Goal: Task Accomplishment & Management: Use online tool/utility

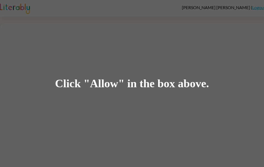
scroll to position [0, 0]
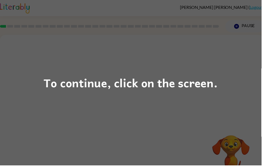
click at [210, 90] on div "To continue, click on the screen." at bounding box center [131, 84] width 175 height 18
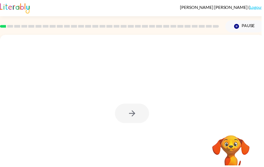
click at [137, 113] on div at bounding box center [133, 115] width 34 height 20
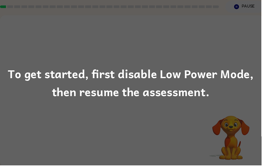
scroll to position [20, 0]
click at [197, 83] on div "To get started, first disable Low Power Mode, then resume the assessment." at bounding box center [132, 83] width 264 height 37
click at [196, 83] on div "To get started, first disable Low Power Mode, then resume the assessment." at bounding box center [132, 83] width 264 height 37
click at [192, 94] on div "To get started, first disable Low Power Mode, then resume the assessment." at bounding box center [132, 83] width 264 height 37
click at [193, 88] on div "To get started, first disable Low Power Mode, then resume the assessment." at bounding box center [132, 83] width 264 height 37
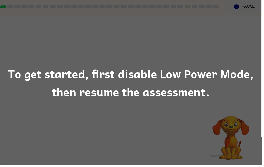
click at [190, 97] on div "To get started, first disable Low Power Mode, then resume the assessment." at bounding box center [132, 83] width 264 height 37
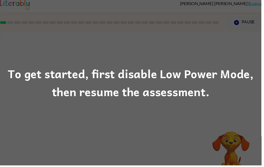
scroll to position [0, 0]
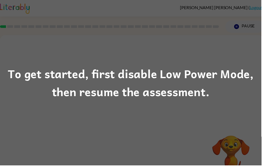
click at [188, 94] on div "To get started, first disable Low Power Mode, then resume the assessment." at bounding box center [132, 83] width 264 height 37
click at [179, 96] on div "To get started, first disable Low Power Mode, then resume the assessment." at bounding box center [132, 83] width 264 height 37
click at [181, 100] on div "To get started, first disable Low Power Mode, then resume the assessment." at bounding box center [132, 83] width 264 height 37
click at [168, 102] on div "To get started, first disable Low Power Mode, then resume the assessment." at bounding box center [132, 83] width 264 height 37
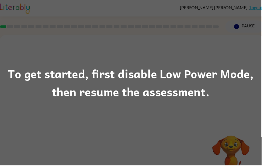
click at [168, 102] on div "To get started, first disable Low Power Mode, then resume the assessment." at bounding box center [132, 83] width 264 height 37
click at [164, 110] on div "To get started, first disable Low Power Mode, then resume the assessment." at bounding box center [132, 83] width 264 height 167
click at [146, 113] on div "To get started, first disable Low Power Mode, then resume the assessment." at bounding box center [132, 83] width 264 height 167
click at [143, 120] on div "To get started, first disable Low Power Mode, then resume the assessment." at bounding box center [132, 83] width 264 height 167
click at [157, 99] on div "To get started, first disable Low Power Mode, then resume the assessment." at bounding box center [132, 83] width 264 height 37
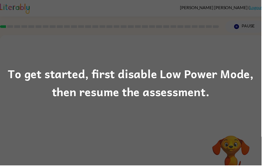
click at [161, 87] on div "To get started, first disable Low Power Mode, then resume the assessment." at bounding box center [132, 83] width 264 height 37
click at [164, 86] on div "To get started, first disable Low Power Mode, then resume the assessment." at bounding box center [132, 83] width 264 height 37
click at [163, 89] on div "To get started, first disable Low Power Mode, then resume the assessment." at bounding box center [132, 83] width 264 height 37
click at [163, 88] on div "To get started, first disable Low Power Mode, then resume the assessment." at bounding box center [132, 83] width 264 height 37
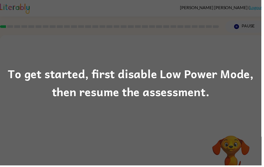
click at [139, 95] on div "To get started, first disable Low Power Mode, then resume the assessment." at bounding box center [132, 83] width 264 height 37
click at [139, 94] on div "To get started, first disable Low Power Mode, then resume the assessment." at bounding box center [132, 83] width 264 height 37
click at [148, 91] on div "To get started, first disable Low Power Mode, then resume the assessment." at bounding box center [132, 83] width 264 height 37
click at [148, 78] on div "To get started, first disable Low Power Mode, then resume the assessment." at bounding box center [132, 83] width 264 height 37
click at [136, 78] on div "To get started, first disable Low Power Mode, then resume the assessment." at bounding box center [132, 83] width 264 height 37
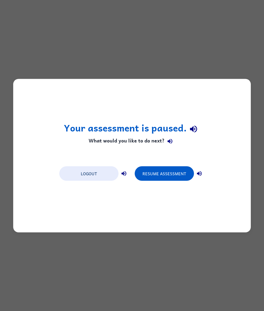
click at [163, 167] on button "Resume Assessment" at bounding box center [164, 173] width 59 height 15
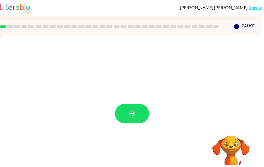
click at [144, 118] on button "button" at bounding box center [133, 115] width 34 height 20
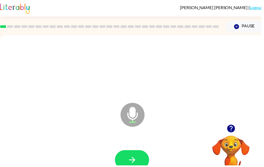
click at [139, 158] on button "button" at bounding box center [133, 162] width 34 height 20
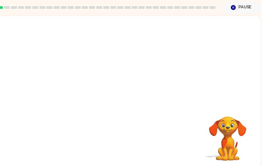
scroll to position [20, 0]
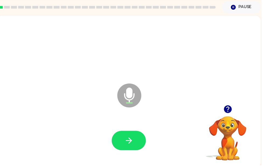
click at [234, 122] on video "Your browser must support playing .mp4 files to use Literably. Please try using…" at bounding box center [230, 136] width 54 height 54
click at [232, 115] on button "button" at bounding box center [230, 111] width 14 height 14
click at [231, 112] on video "Your browser must support playing .mp4 files to use Literably. Please try using…" at bounding box center [230, 136] width 54 height 54
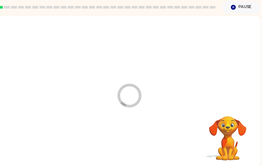
click at [132, 140] on div at bounding box center [130, 142] width 256 height 44
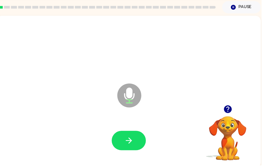
click at [138, 139] on button "button" at bounding box center [130, 142] width 34 height 20
click at [141, 145] on button "button" at bounding box center [130, 142] width 34 height 20
click at [229, 110] on icon "button" at bounding box center [230, 111] width 8 height 8
click at [136, 137] on button "button" at bounding box center [130, 142] width 34 height 20
click at [138, 143] on button "button" at bounding box center [130, 142] width 34 height 20
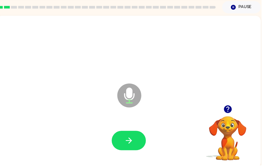
click at [133, 139] on icon "button" at bounding box center [129, 142] width 9 height 9
click at [138, 142] on button "button" at bounding box center [130, 142] width 34 height 20
click at [233, 106] on icon "button" at bounding box center [229, 110] width 9 height 9
click at [126, 145] on icon "button" at bounding box center [129, 142] width 9 height 9
click at [139, 139] on button "button" at bounding box center [130, 142] width 34 height 20
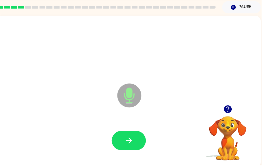
click at [135, 142] on button "button" at bounding box center [130, 142] width 34 height 20
click at [235, 108] on button "button" at bounding box center [230, 111] width 14 height 14
click at [227, 105] on div "Microphone The Microphone is here when it is your turn to talk" at bounding box center [130, 93] width 266 height 154
click at [137, 140] on button "button" at bounding box center [130, 142] width 34 height 20
click at [137, 141] on button "button" at bounding box center [130, 142] width 34 height 20
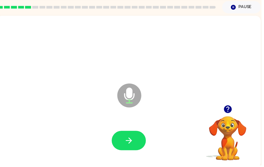
click at [227, 115] on icon "button" at bounding box center [229, 110] width 9 height 9
click at [231, 108] on div "Microphone The Microphone is here when it is your turn to talk" at bounding box center [130, 93] width 266 height 154
click at [138, 145] on button "button" at bounding box center [130, 142] width 34 height 20
click at [133, 140] on icon "button" at bounding box center [129, 142] width 9 height 9
click at [231, 113] on icon "button" at bounding box center [230, 111] width 8 height 8
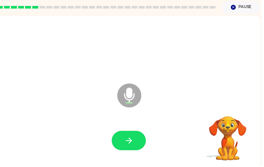
click at [234, 108] on div "Microphone The Microphone is here when it is your turn to talk" at bounding box center [130, 93] width 266 height 154
click at [136, 133] on button "button" at bounding box center [130, 142] width 34 height 20
click at [234, 112] on icon "button" at bounding box center [229, 110] width 9 height 9
click at [230, 110] on video "Your browser must support playing .mp4 files to use Literably. Please try using…" at bounding box center [230, 136] width 54 height 54
click at [133, 140] on icon "button" at bounding box center [129, 142] width 9 height 9
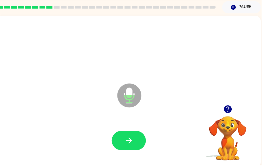
click at [130, 142] on icon "button" at bounding box center [130, 142] width 6 height 6
click at [132, 135] on button "button" at bounding box center [130, 142] width 34 height 20
click at [121, 139] on button "button" at bounding box center [130, 142] width 34 height 20
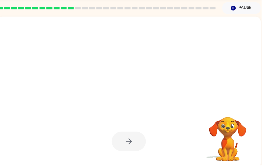
scroll to position [19, 0]
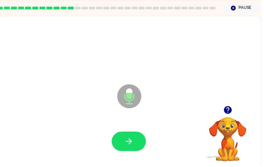
click at [132, 146] on icon "button" at bounding box center [129, 142] width 9 height 9
click at [136, 140] on button "button" at bounding box center [130, 143] width 34 height 20
click at [135, 139] on button "button" at bounding box center [130, 143] width 34 height 20
click at [137, 136] on button "button" at bounding box center [130, 143] width 34 height 20
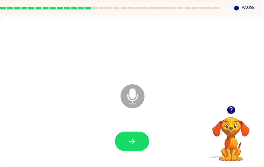
scroll to position [0, 0]
click at [135, 145] on icon "button" at bounding box center [133, 142] width 9 height 9
click at [139, 140] on button "button" at bounding box center [133, 143] width 34 height 20
click at [139, 138] on button "button" at bounding box center [133, 143] width 34 height 20
click at [236, 112] on icon "button" at bounding box center [233, 111] width 8 height 8
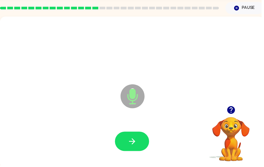
click at [142, 143] on button "button" at bounding box center [133, 143] width 34 height 20
click at [232, 112] on icon "button" at bounding box center [233, 111] width 8 height 8
click at [138, 139] on icon "button" at bounding box center [133, 142] width 9 height 9
click at [137, 143] on icon "button" at bounding box center [133, 142] width 9 height 9
click at [141, 146] on button "button" at bounding box center [133, 143] width 34 height 20
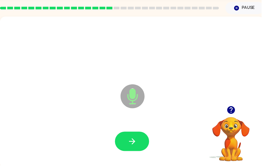
click at [140, 143] on button "button" at bounding box center [133, 143] width 34 height 20
click at [136, 138] on icon "button" at bounding box center [133, 142] width 9 height 9
click at [136, 142] on icon "button" at bounding box center [133, 142] width 9 height 9
click at [139, 143] on button "button" at bounding box center [133, 143] width 34 height 20
click at [136, 143] on icon "button" at bounding box center [133, 142] width 9 height 9
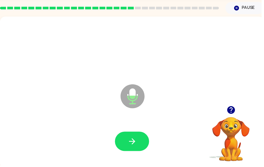
click at [135, 145] on icon "button" at bounding box center [133, 143] width 6 height 6
click at [127, 157] on div at bounding box center [133, 143] width 256 height 44
click at [138, 149] on button "button" at bounding box center [133, 143] width 34 height 20
click at [136, 141] on icon "button" at bounding box center [133, 142] width 9 height 9
click at [140, 145] on button "button" at bounding box center [133, 143] width 34 height 20
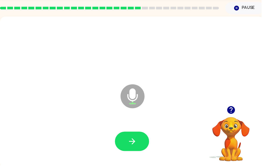
click at [139, 144] on button "button" at bounding box center [133, 143] width 34 height 20
click at [132, 135] on button "button" at bounding box center [133, 143] width 34 height 20
click at [138, 143] on icon "button" at bounding box center [133, 142] width 9 height 9
click at [145, 136] on button "button" at bounding box center [133, 143] width 34 height 20
click at [141, 148] on button "button" at bounding box center [133, 143] width 34 height 20
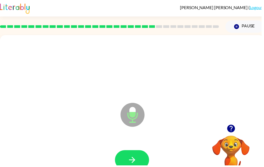
click at [136, 161] on icon "button" at bounding box center [133, 161] width 9 height 9
click at [137, 159] on icon "button" at bounding box center [133, 161] width 9 height 9
click at [147, 156] on button "button" at bounding box center [133, 162] width 34 height 20
click at [140, 158] on button "button" at bounding box center [133, 162] width 34 height 20
click at [135, 159] on icon "button" at bounding box center [133, 161] width 9 height 9
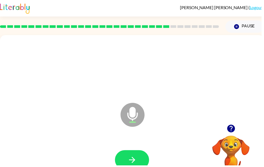
click at [144, 156] on button "button" at bounding box center [133, 162] width 34 height 20
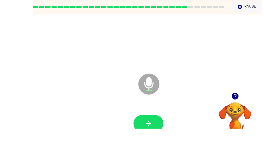
scroll to position [20, 0]
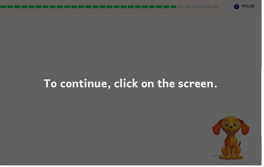
click at [173, 94] on div "To continue, click on the screen." at bounding box center [132, 83] width 264 height 167
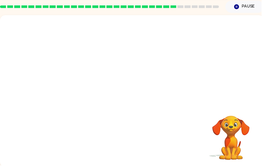
click at [173, 94] on div at bounding box center [133, 60] width 266 height 90
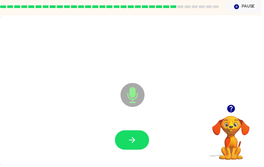
click at [138, 142] on button "button" at bounding box center [133, 142] width 34 height 20
click at [133, 135] on button "button" at bounding box center [133, 142] width 34 height 20
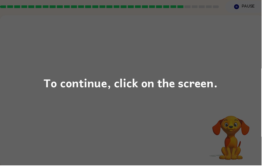
click at [197, 82] on div "To continue, click on the screen." at bounding box center [131, 84] width 175 height 18
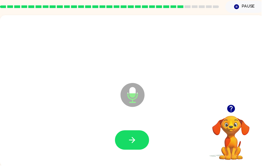
click at [134, 143] on icon "button" at bounding box center [133, 141] width 9 height 9
click at [140, 141] on button "button" at bounding box center [133, 142] width 34 height 20
click at [237, 111] on icon "button" at bounding box center [232, 109] width 9 height 9
click at [124, 144] on button "button" at bounding box center [133, 142] width 34 height 20
click at [137, 151] on button "button" at bounding box center [133, 142] width 34 height 20
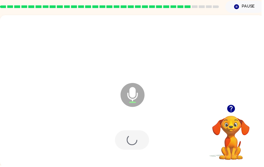
click at [145, 142] on div at bounding box center [133, 142] width 34 height 20
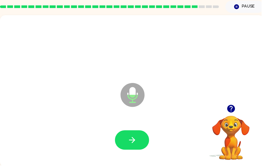
click at [146, 133] on div at bounding box center [133, 142] width 34 height 20
click at [140, 142] on button "button" at bounding box center [133, 142] width 34 height 20
click at [140, 140] on button "button" at bounding box center [133, 142] width 34 height 20
click at [143, 139] on button "button" at bounding box center [133, 142] width 34 height 20
click at [138, 138] on button "button" at bounding box center [133, 142] width 34 height 20
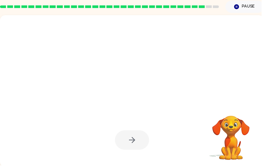
click at [259, 167] on div at bounding box center [133, 92] width 266 height 154
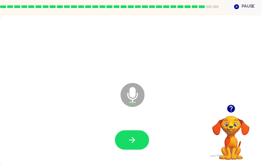
click at [138, 145] on button "button" at bounding box center [133, 142] width 34 height 20
click at [131, 141] on icon "button" at bounding box center [133, 141] width 9 height 9
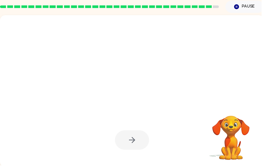
click at [139, 146] on div at bounding box center [133, 142] width 34 height 20
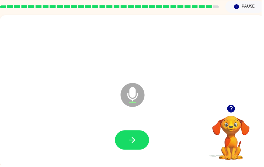
click at [147, 146] on button "button" at bounding box center [133, 142] width 34 height 20
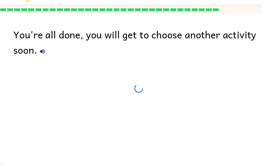
scroll to position [18, 0]
